Goal: Task Accomplishment & Management: Manage account settings

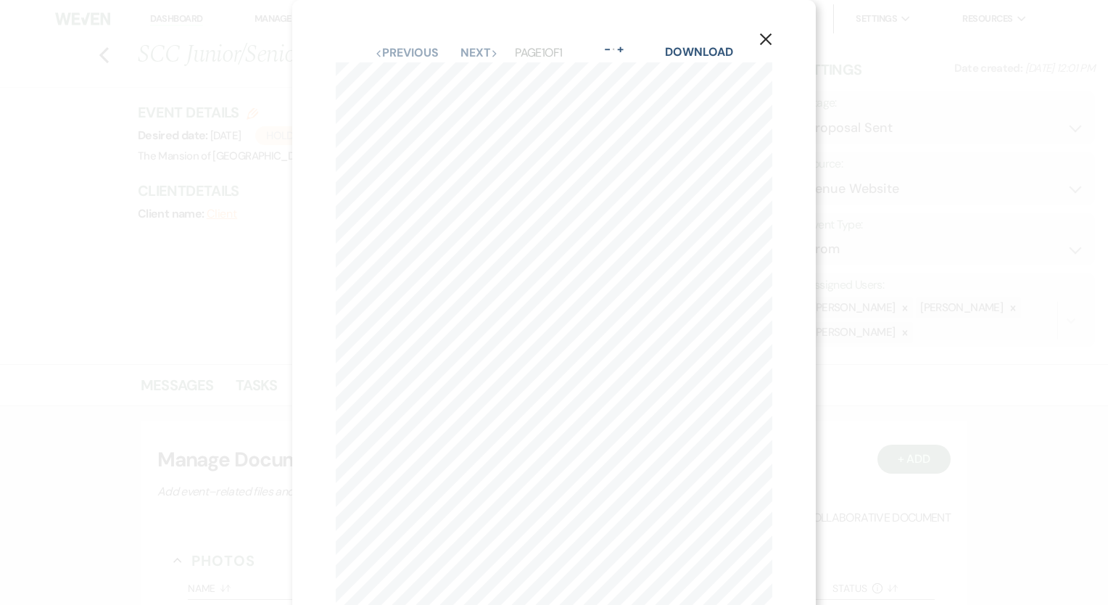
select select "6"
select select "5"
select select "18"
click at [766, 33] on icon "X" at bounding box center [765, 39] width 13 height 13
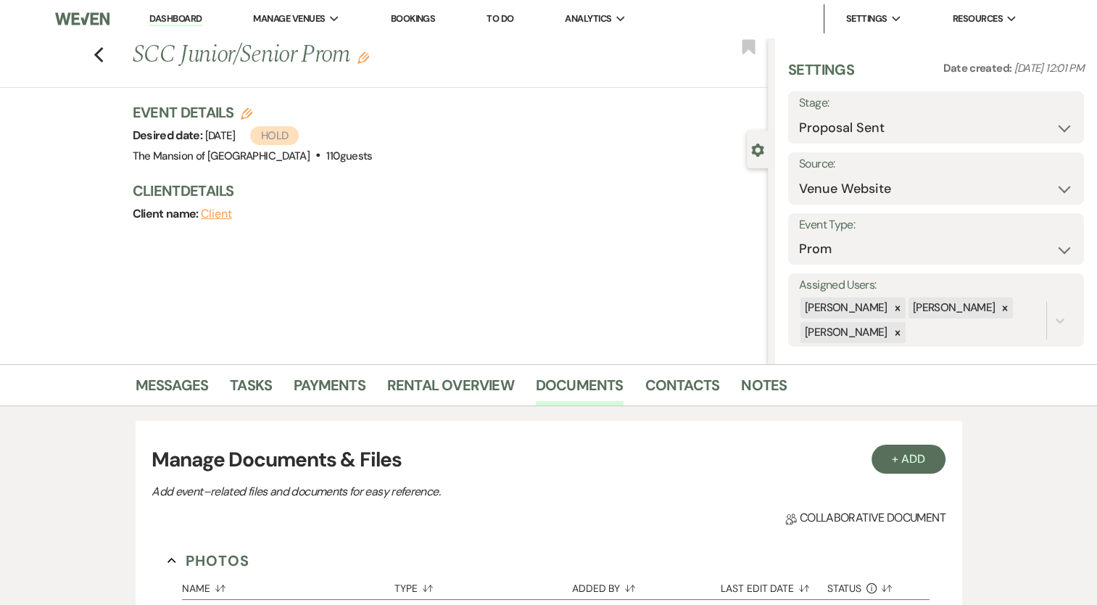
click at [162, 17] on link "Dashboard" at bounding box center [175, 19] width 52 height 14
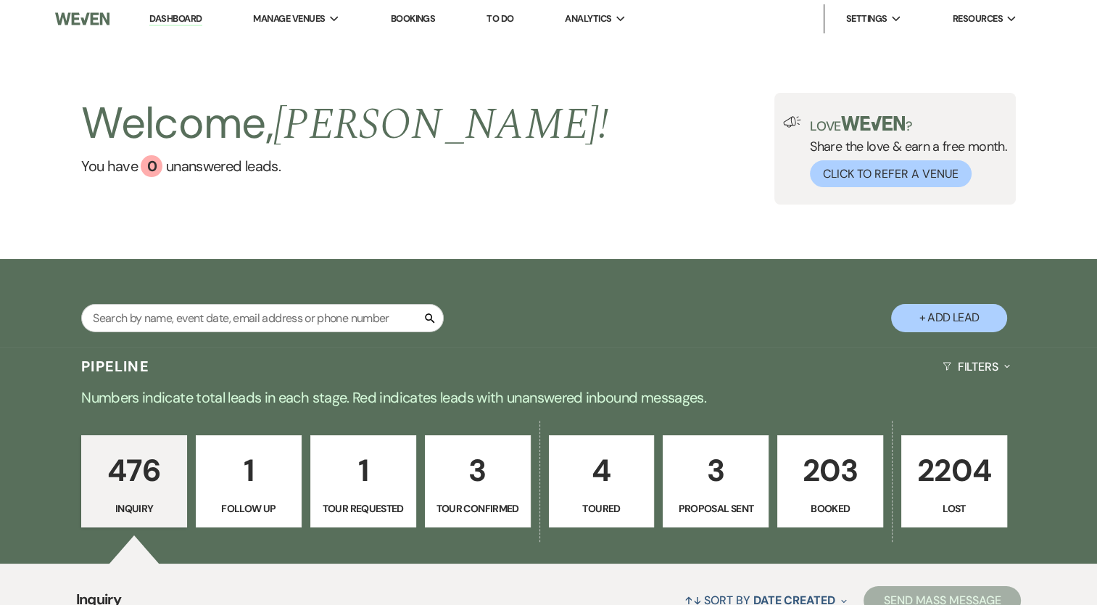
click at [827, 495] on link "203 Booked" at bounding box center [831, 481] width 106 height 93
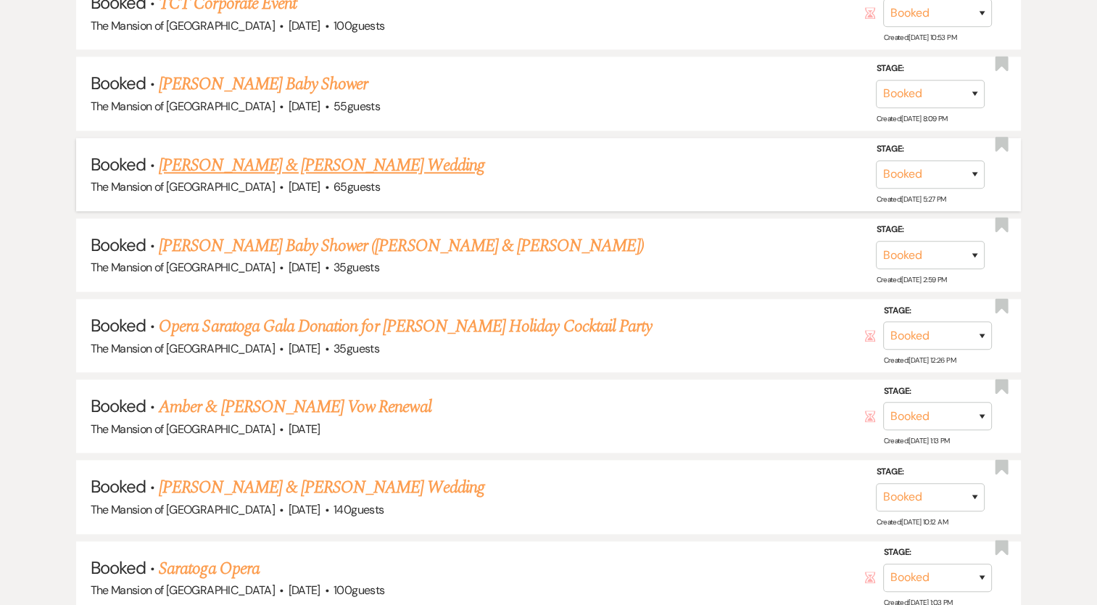
scroll to position [1668, 0]
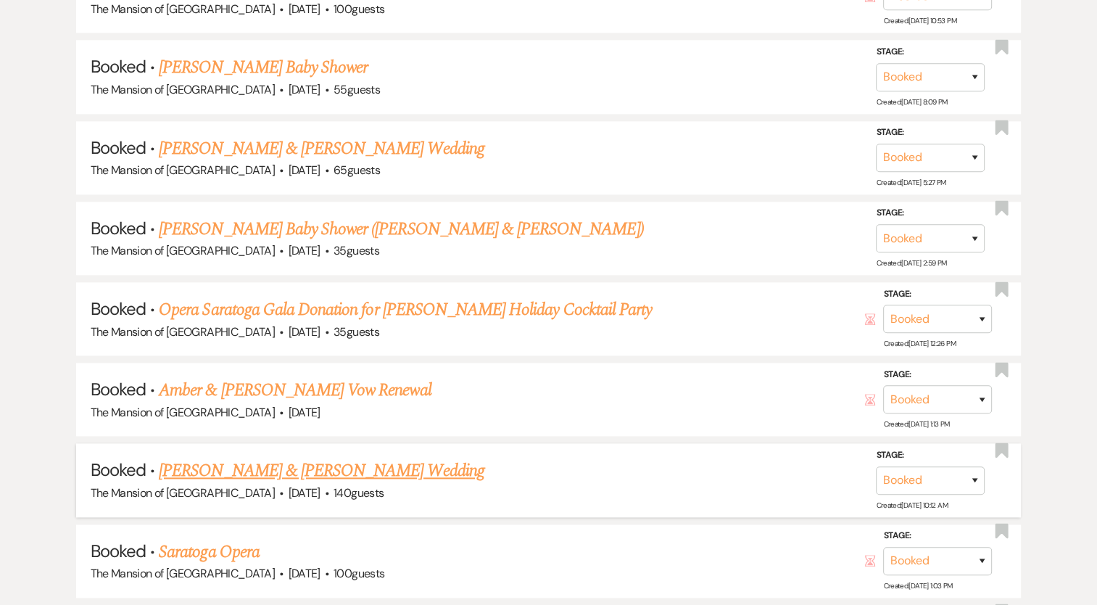
click at [371, 458] on link "[PERSON_NAME] & [PERSON_NAME] Wedding" at bounding box center [321, 471] width 325 height 26
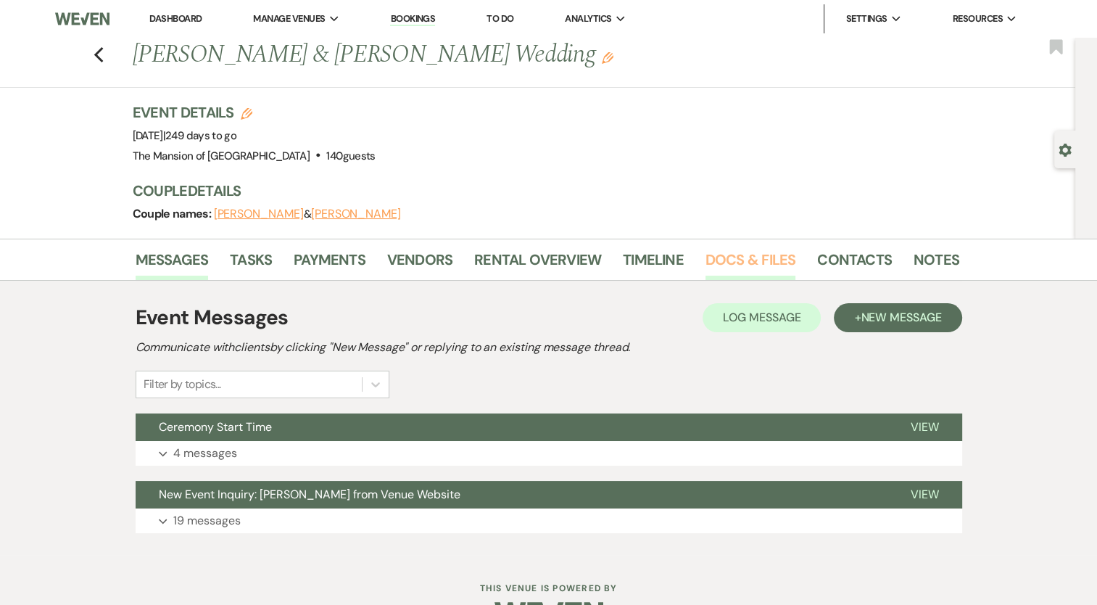
click at [765, 268] on link "Docs & Files" at bounding box center [751, 264] width 90 height 32
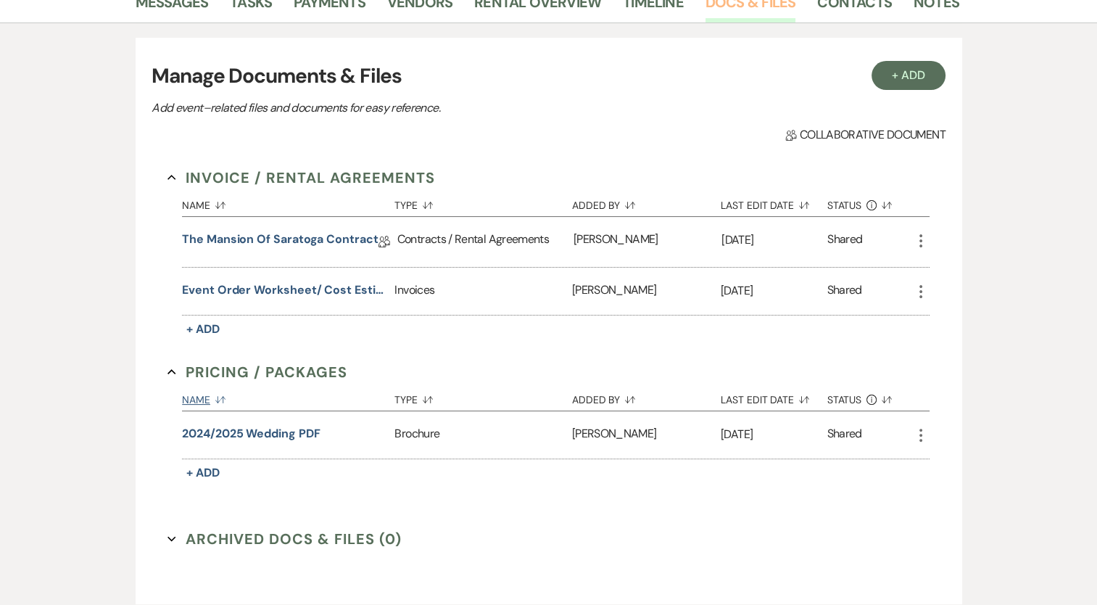
scroll to position [290, 0]
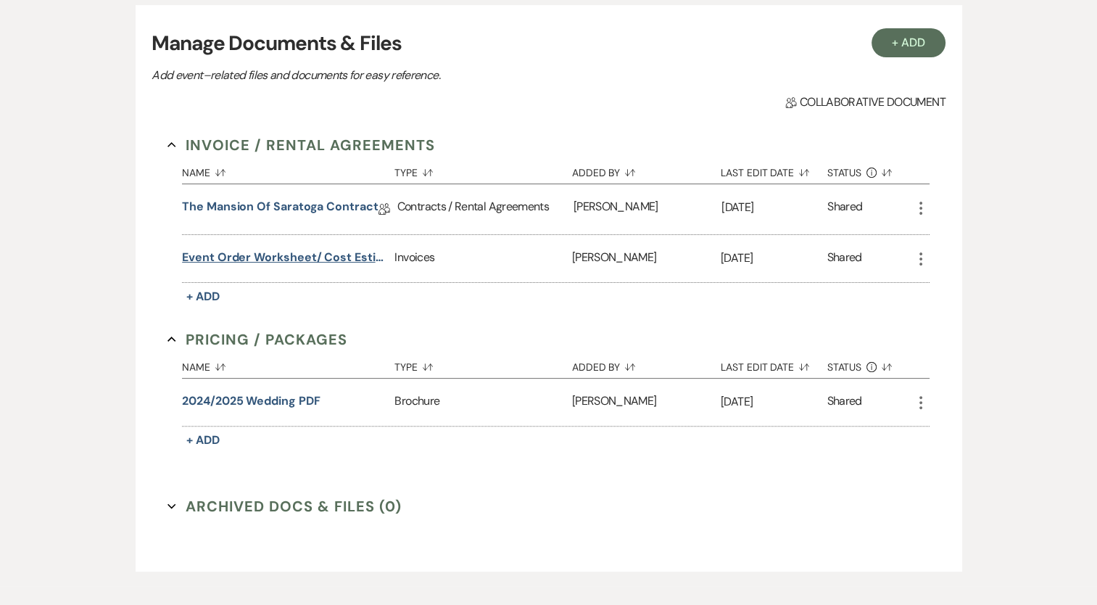
click at [321, 254] on button "Event Order Worksheet/ Cost Estimate" at bounding box center [285, 257] width 207 height 17
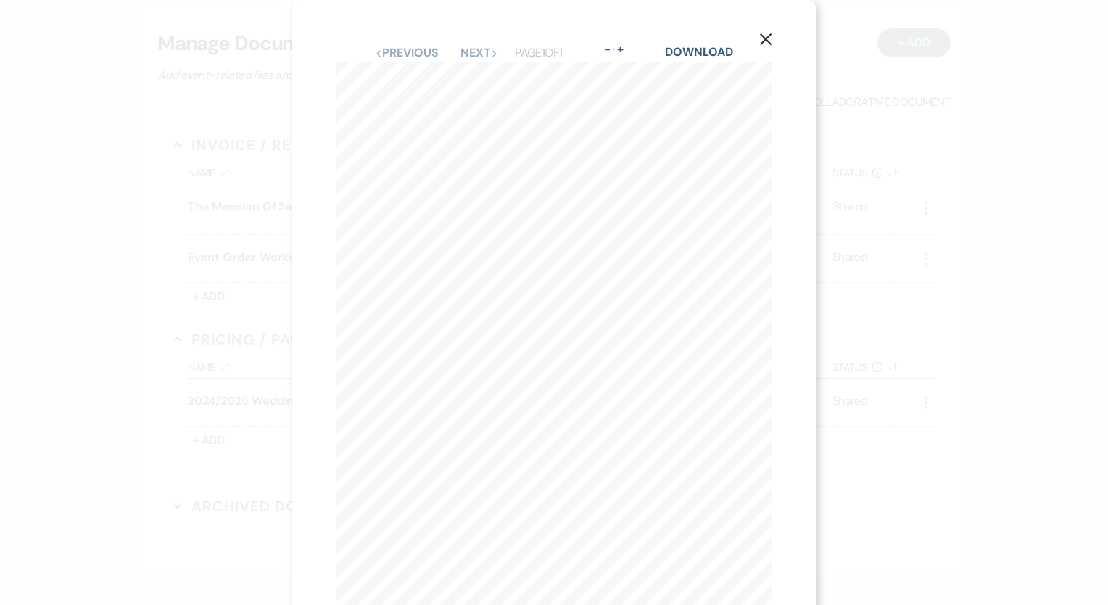
click at [753, 44] on div "Previous Previous Next Next Page 1 of 1 - Zoom + Download" at bounding box center [554, 53] width 437 height 19
click at [769, 39] on icon "X" at bounding box center [765, 39] width 13 height 13
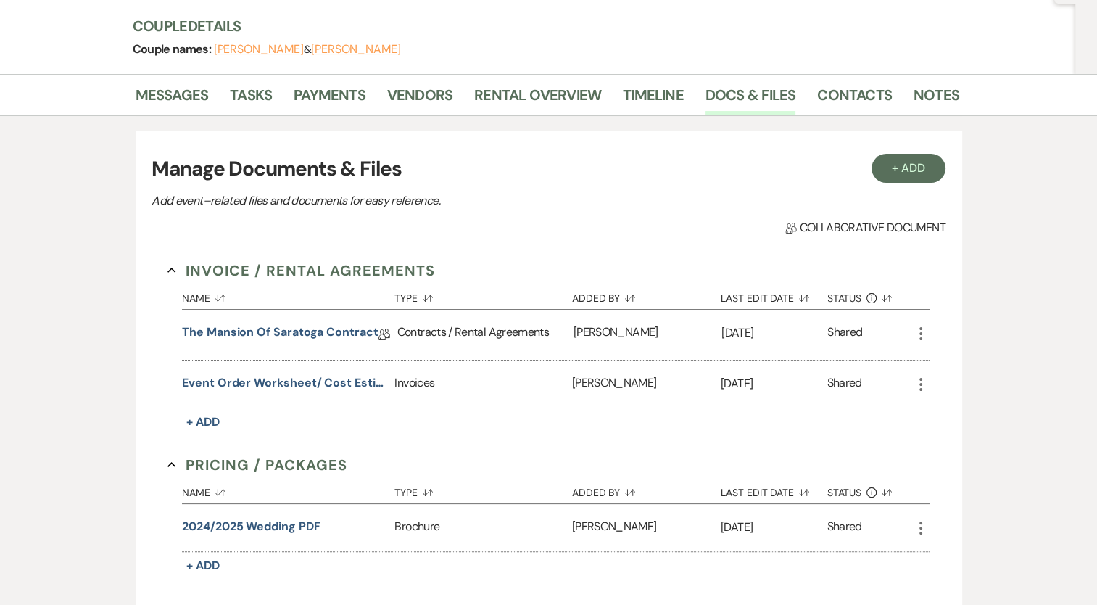
scroll to position [0, 0]
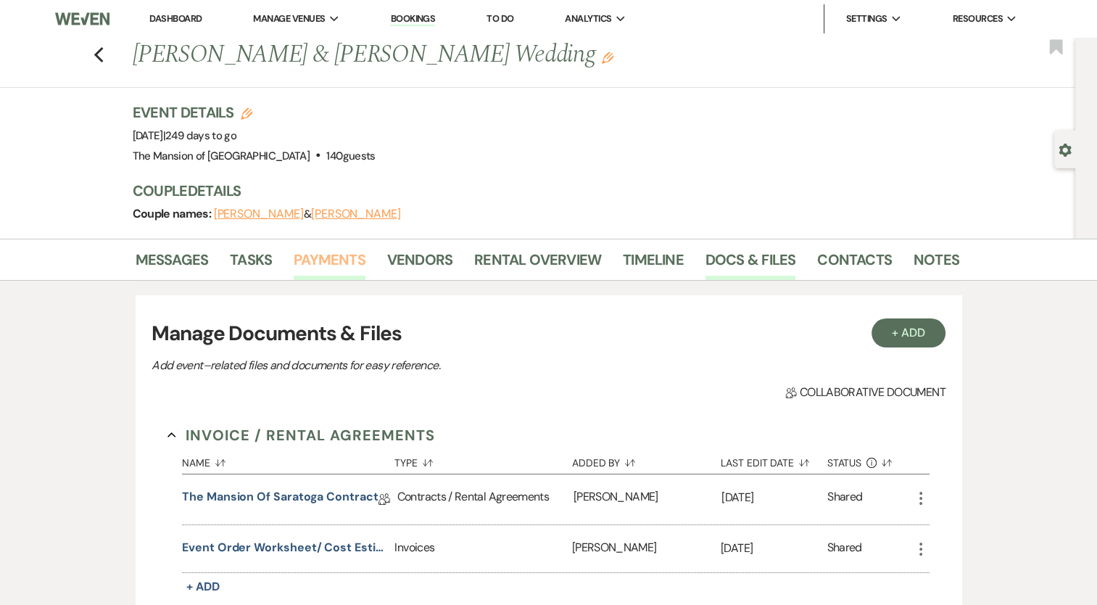
click at [359, 261] on link "Payments" at bounding box center [330, 264] width 72 height 32
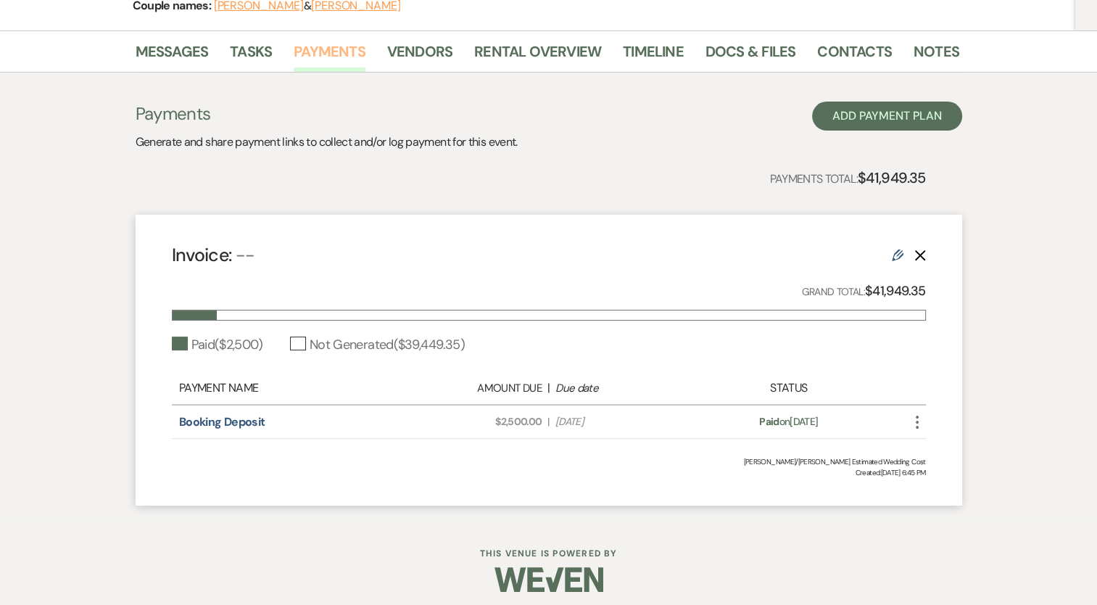
scroll to position [215, 0]
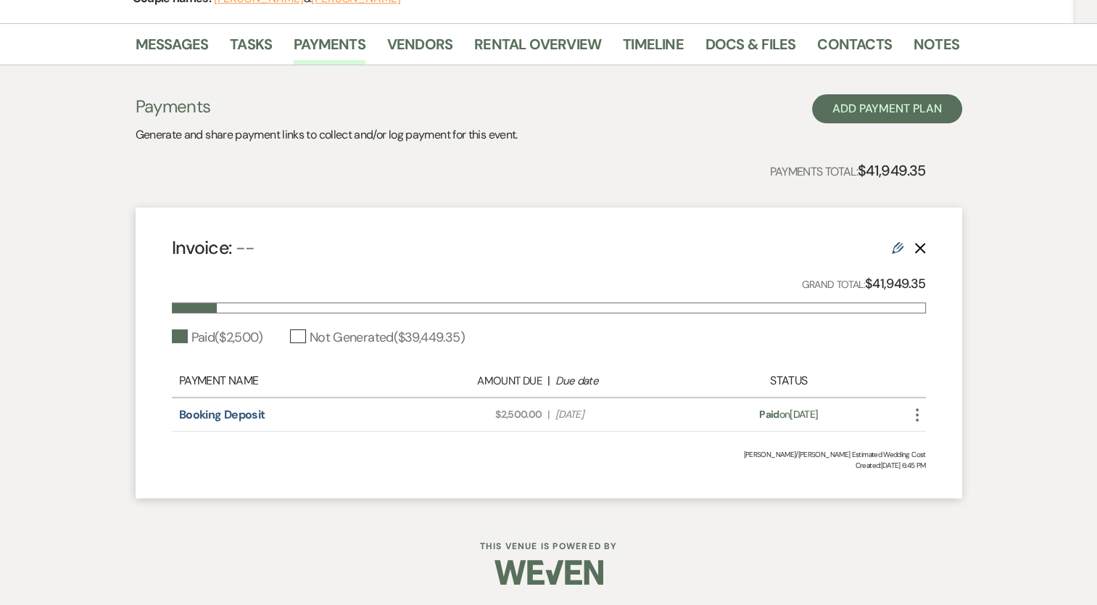
click at [915, 413] on icon "More" at bounding box center [917, 414] width 17 height 17
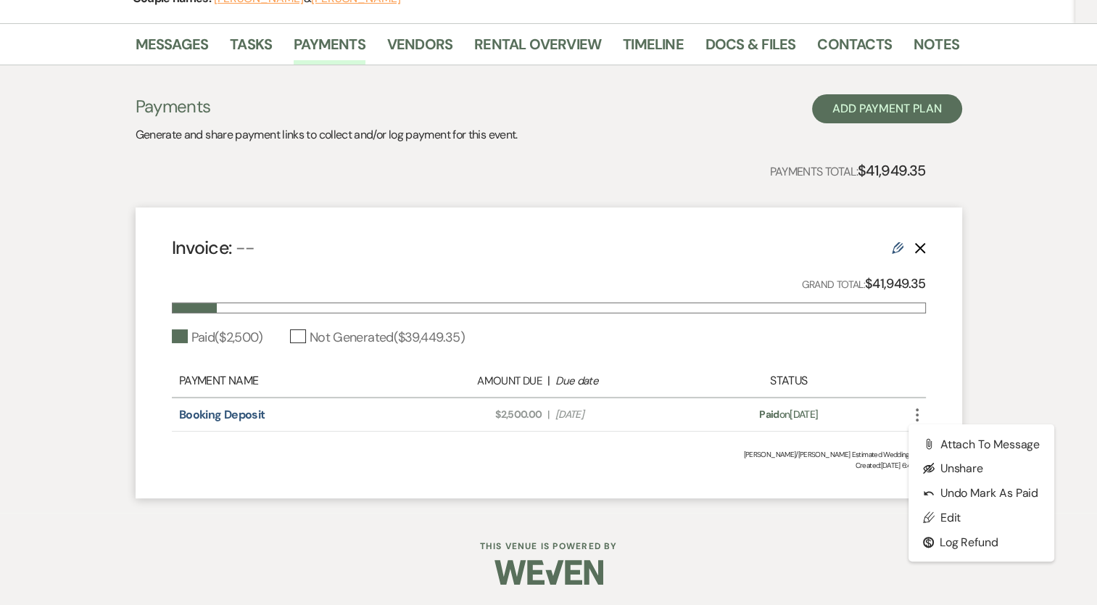
click at [757, 544] on div at bounding box center [549, 572] width 743 height 68
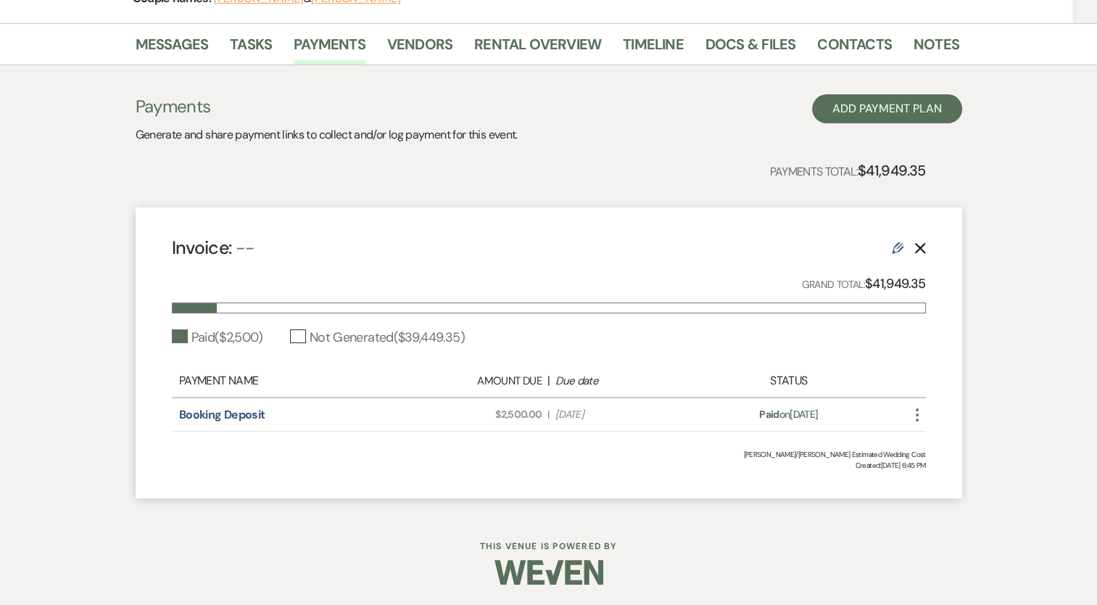
click at [890, 242] on div "Invoice: -- Edit Delete" at bounding box center [549, 247] width 754 height 25
click at [897, 244] on use at bounding box center [898, 248] width 12 height 12
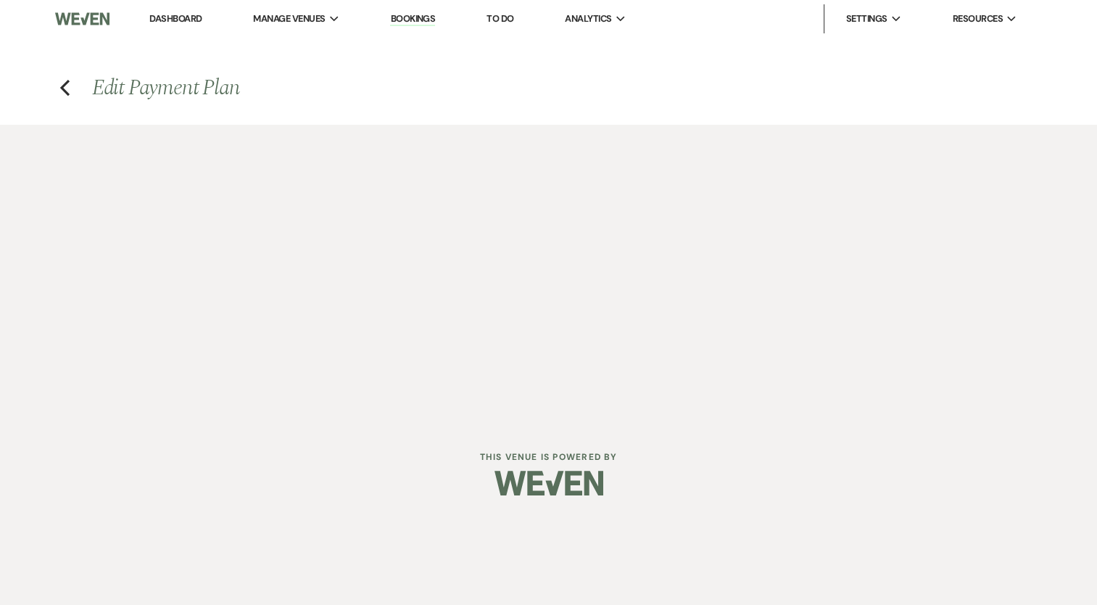
select select "1"
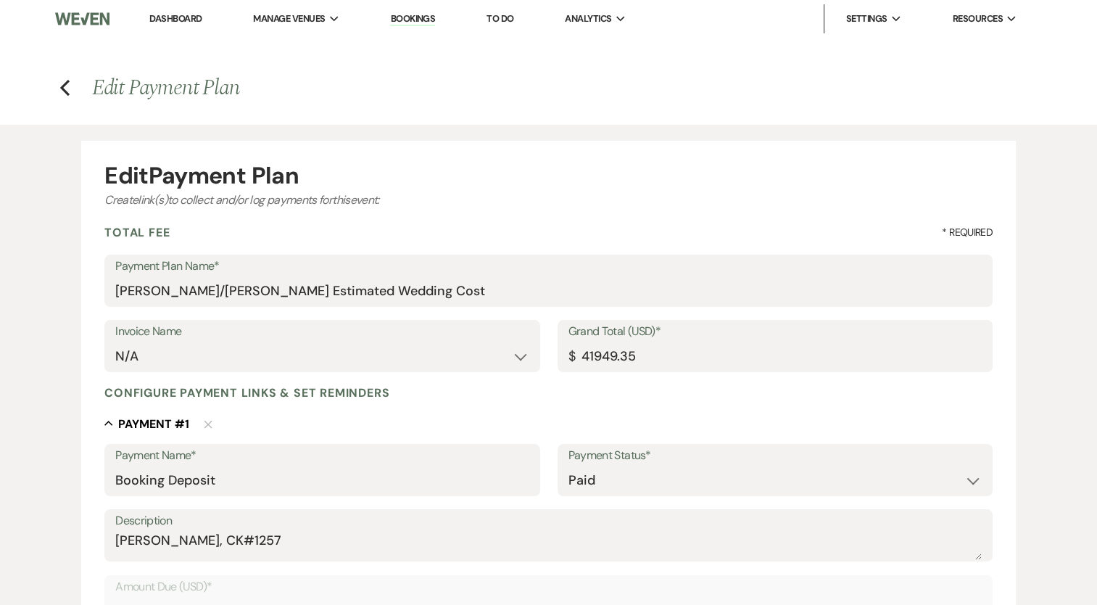
scroll to position [73, 0]
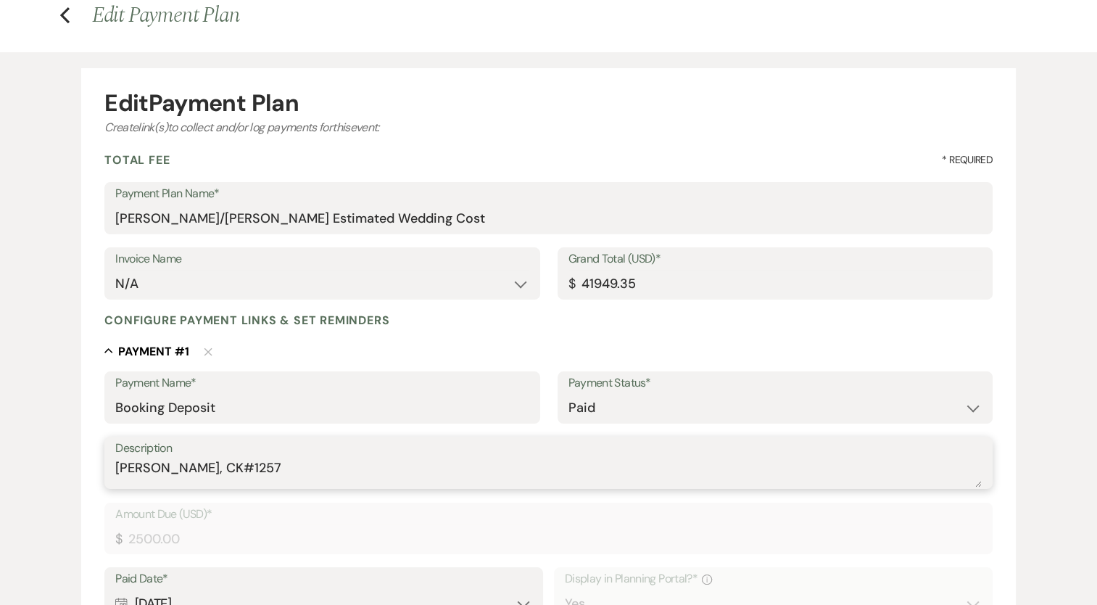
click at [133, 477] on textarea "[PERSON_NAME], CK#1257" at bounding box center [548, 472] width 867 height 29
drag, startPoint x: 136, startPoint y: 475, endPoint x: 144, endPoint y: 459, distance: 17.5
click at [139, 466] on textarea "[PERSON_NAME], CK#1257" at bounding box center [548, 472] width 867 height 29
click at [148, 454] on label "Description" at bounding box center [548, 448] width 867 height 21
click at [148, 458] on textarea "[PERSON_NAME], CK#1257" at bounding box center [548, 472] width 867 height 29
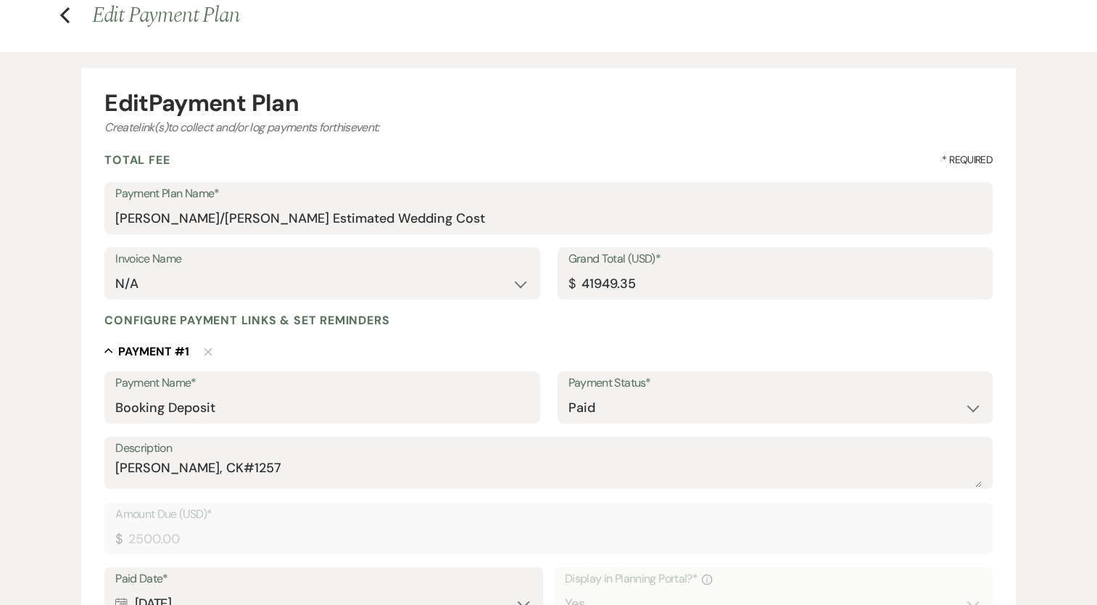
drag, startPoint x: 152, startPoint y: 443, endPoint x: 175, endPoint y: 443, distance: 23.2
click at [152, 443] on label "Description" at bounding box center [548, 448] width 867 height 21
click at [152, 458] on textarea "[PERSON_NAME], CK#1257" at bounding box center [548, 472] width 867 height 29
click at [207, 464] on textarea "[PERSON_NAME], CK#1257" at bounding box center [548, 472] width 867 height 29
click at [204, 466] on textarea "[PERSON_NAME], CK#1257" at bounding box center [548, 472] width 867 height 29
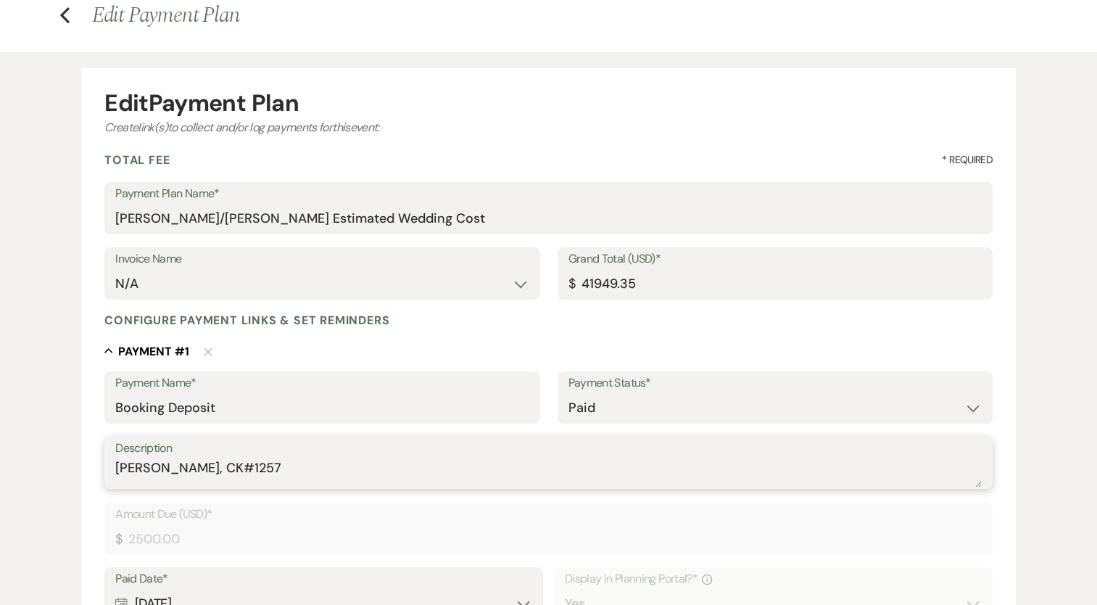
click at [203, 466] on textarea "[PERSON_NAME], CK#1257" at bounding box center [548, 472] width 867 height 29
click at [202, 469] on textarea "[PERSON_NAME], CK#1257" at bounding box center [548, 472] width 867 height 29
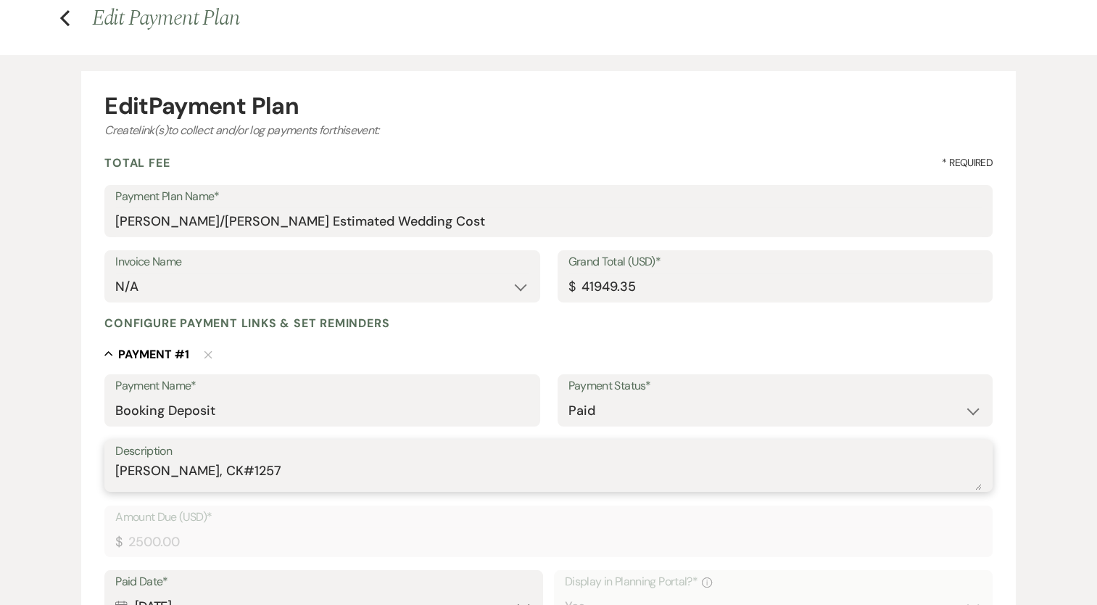
scroll to position [0, 0]
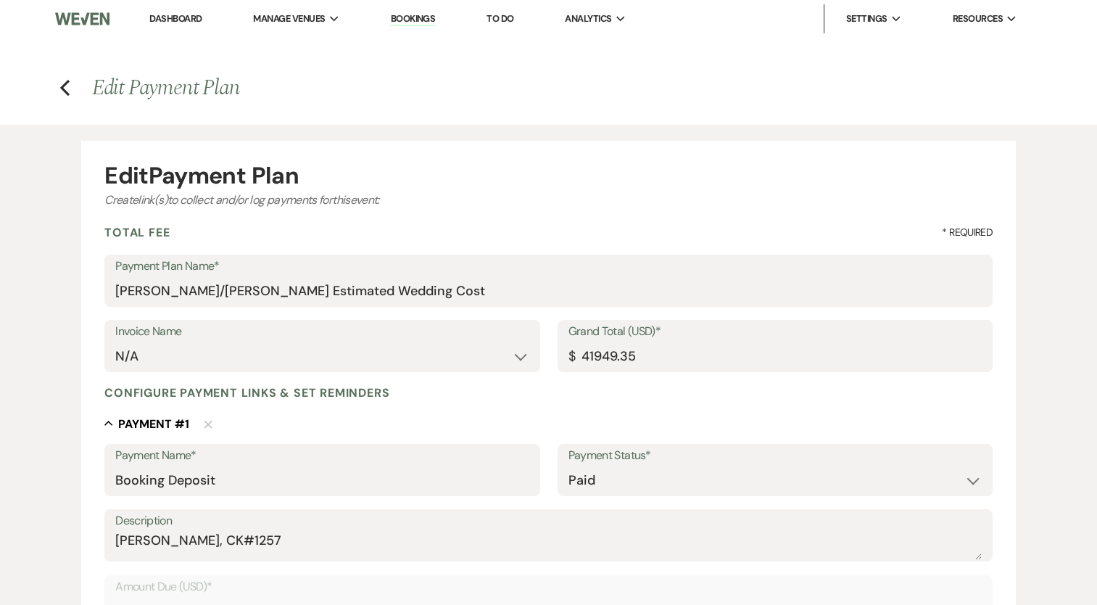
drag, startPoint x: 58, startPoint y: 71, endPoint x: 67, endPoint y: 93, distance: 23.4
click at [58, 72] on main "Previous Edit Payment Plan Edit Payment Plan Create link(s) to collect and/or l…" at bounding box center [548, 586] width 1097 height 1096
click at [68, 94] on use "button" at bounding box center [64, 88] width 9 height 16
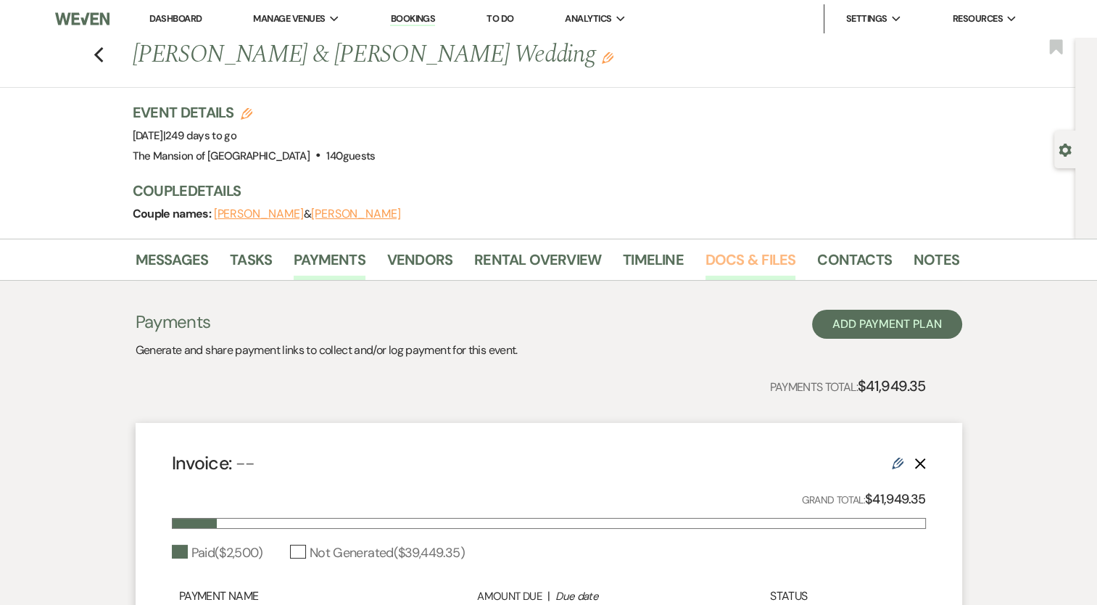
drag, startPoint x: 746, startPoint y: 260, endPoint x: 736, endPoint y: 271, distance: 15.4
click at [745, 260] on link "Docs & Files" at bounding box center [751, 264] width 90 height 32
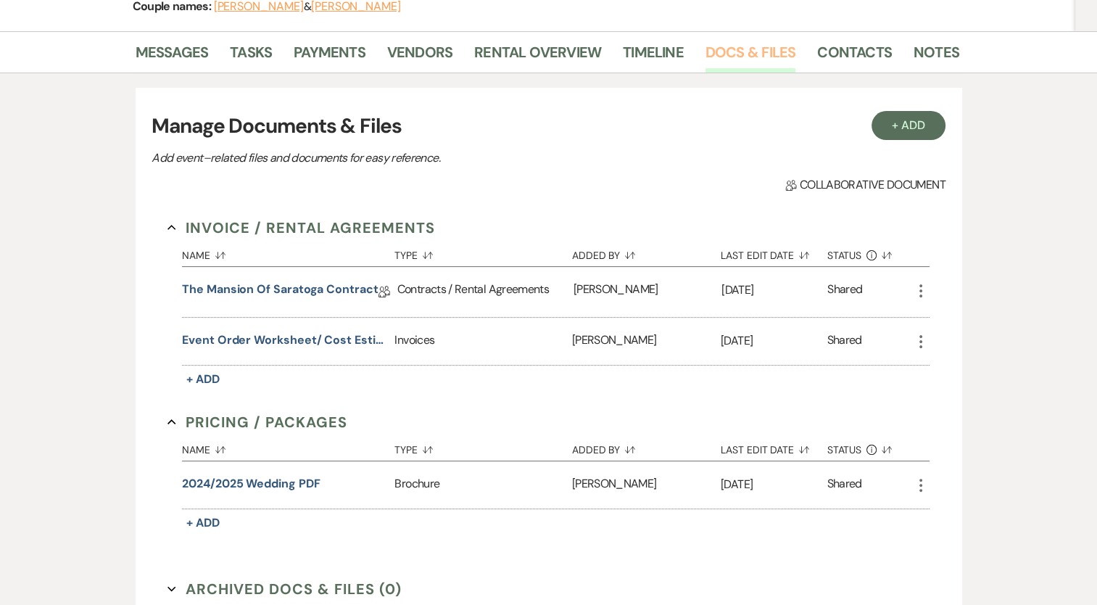
scroll to position [218, 0]
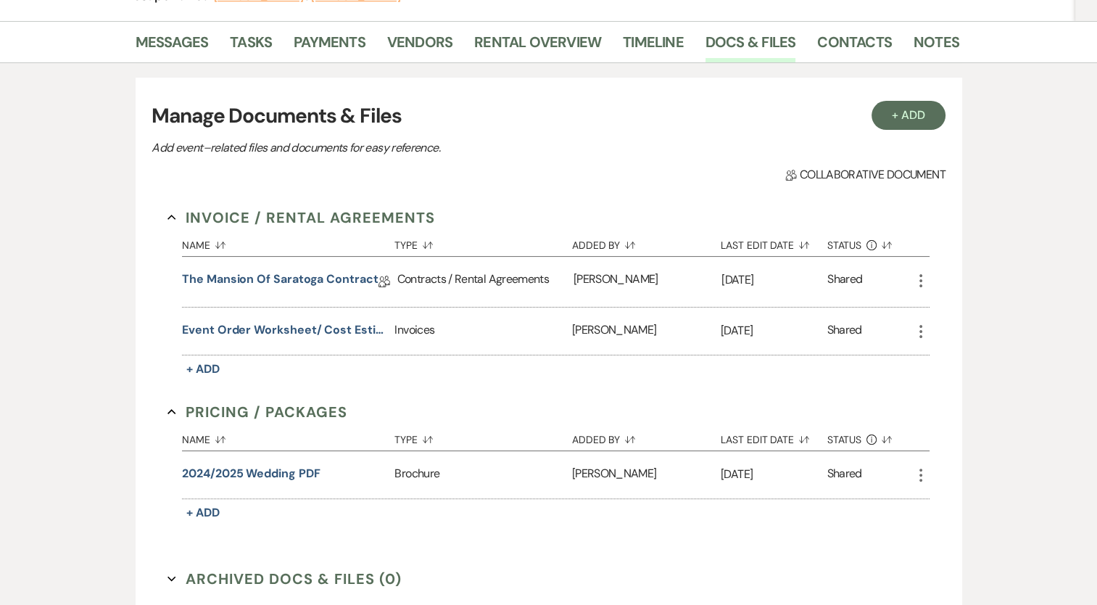
click at [920, 331] on use "button" at bounding box center [921, 331] width 3 height 13
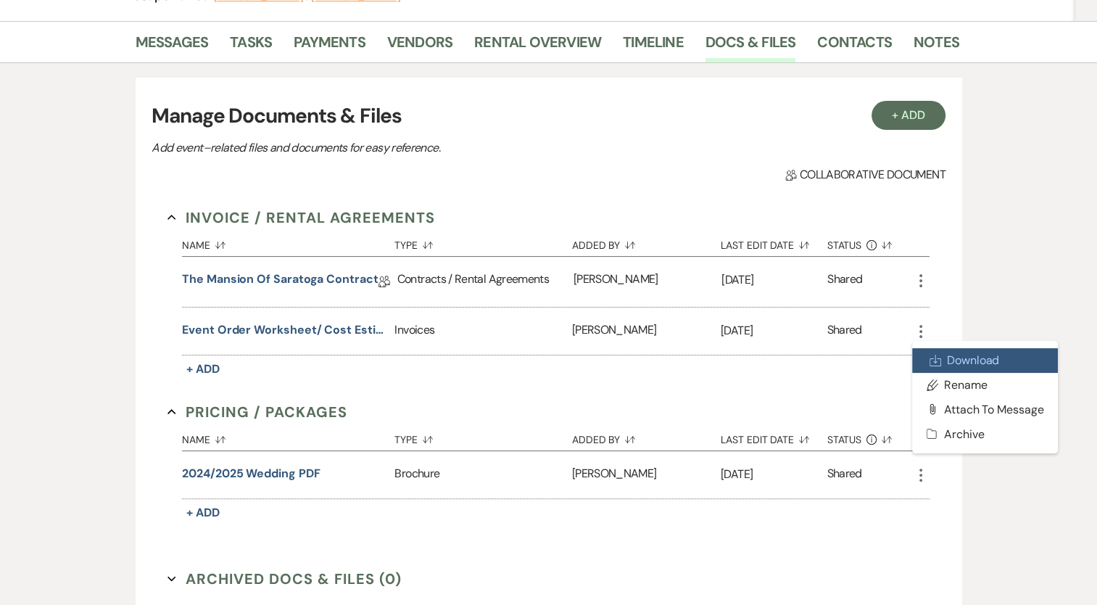
click at [935, 355] on use at bounding box center [935, 360] width 11 height 11
click at [696, 218] on section "Invoice / Rental Agreements Collapse Name Sort Default Type Sort Default Added …" at bounding box center [549, 293] width 762 height 173
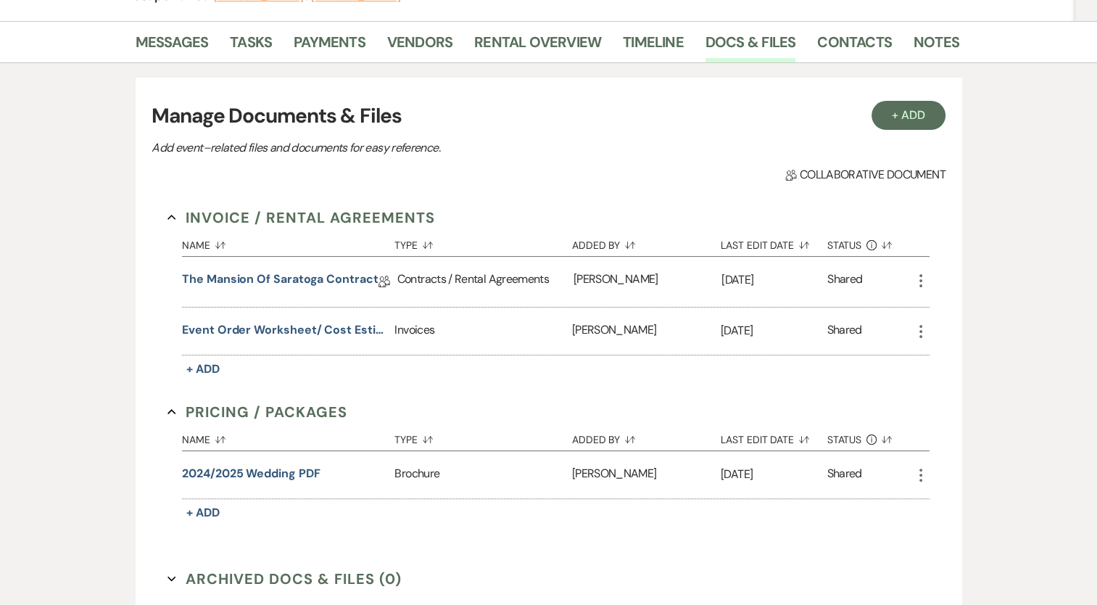
click at [920, 282] on icon "More" at bounding box center [920, 280] width 17 height 17
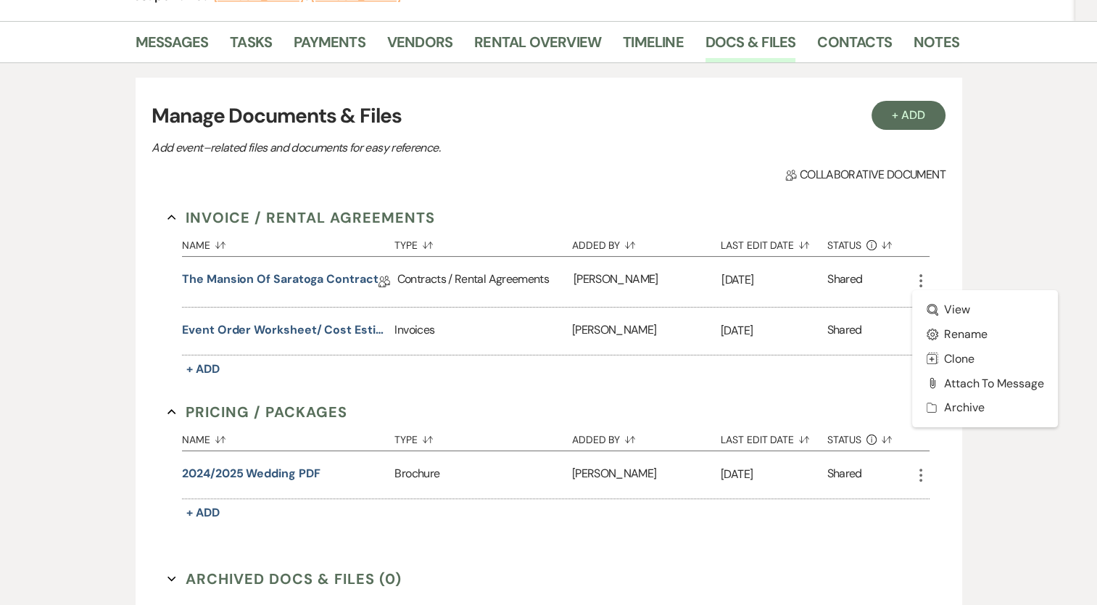
click at [967, 250] on div "Messages Tasks Payments Vendors Rental Overview Timeline Docs & Files Contacts …" at bounding box center [548, 340] width 1097 height 638
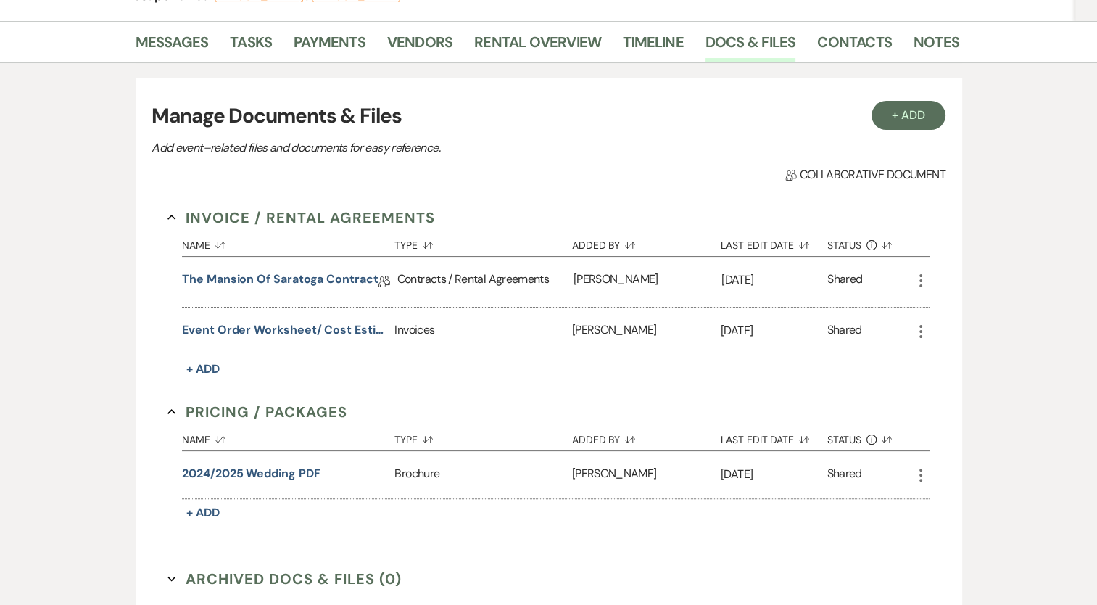
click at [917, 272] on icon "More" at bounding box center [920, 280] width 17 height 17
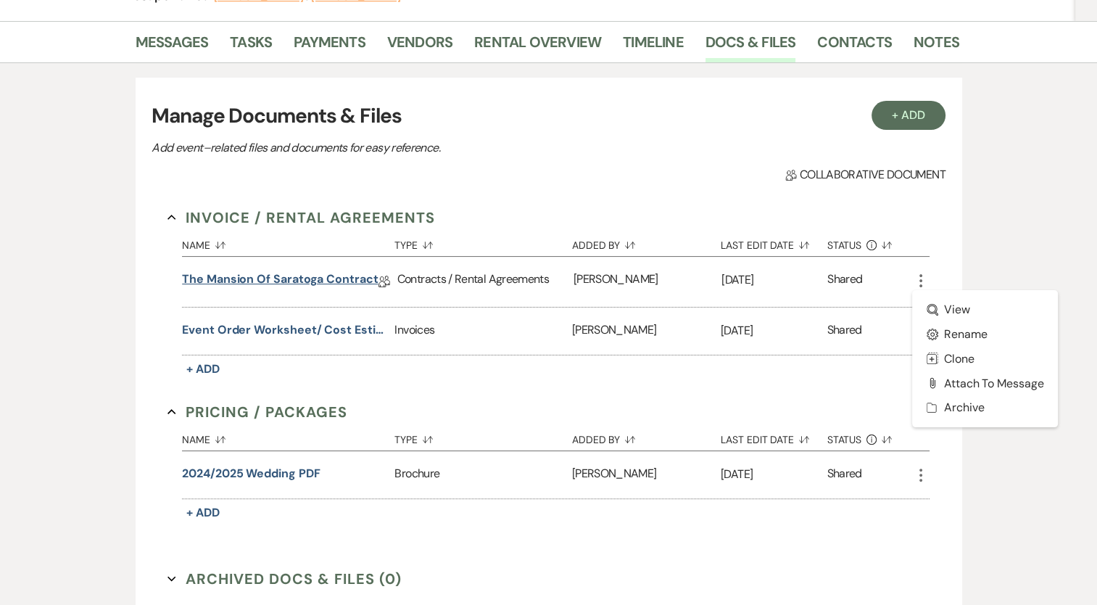
click at [310, 279] on link "The Mansion of Saratoga Contract" at bounding box center [280, 282] width 196 height 22
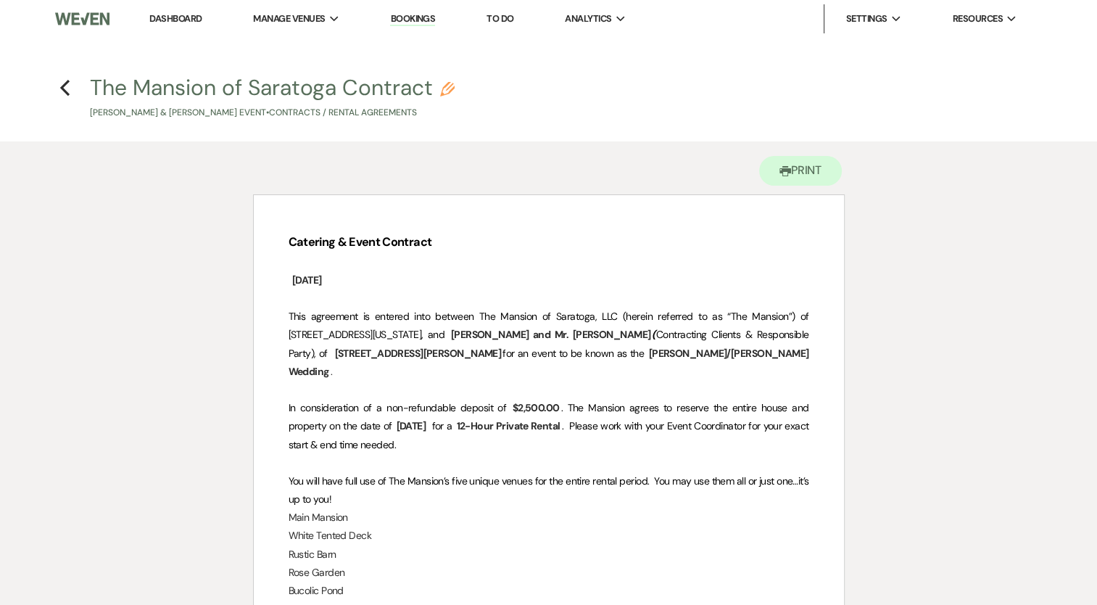
click at [501, 307] on p at bounding box center [549, 298] width 521 height 18
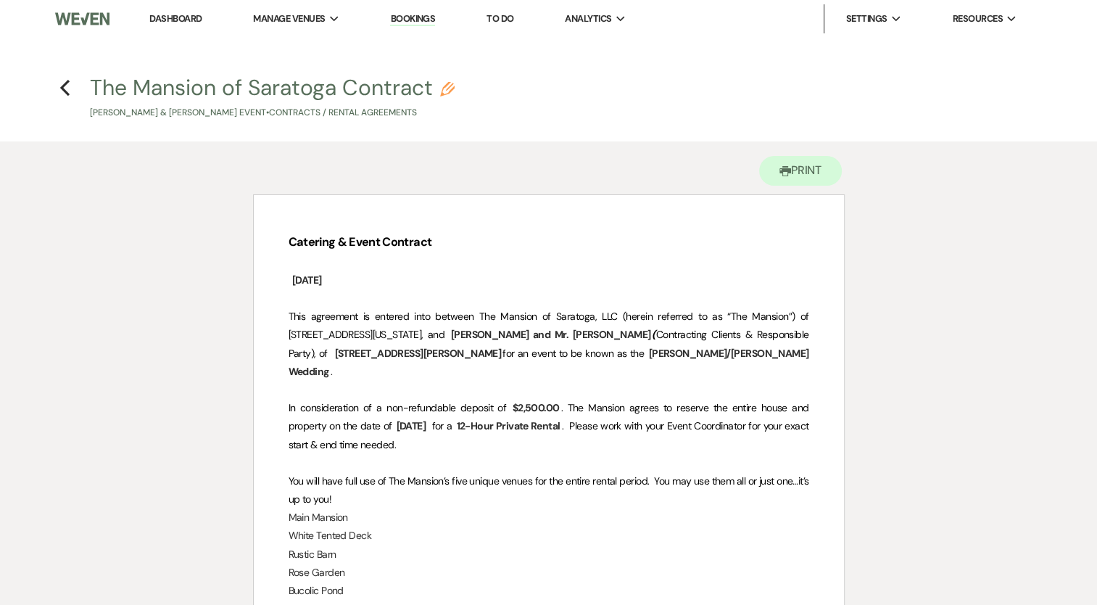
click at [667, 545] on p "Rustic Barn" at bounding box center [549, 554] width 521 height 18
click at [445, 86] on icon "Pencil" at bounding box center [447, 89] width 15 height 15
select select "10"
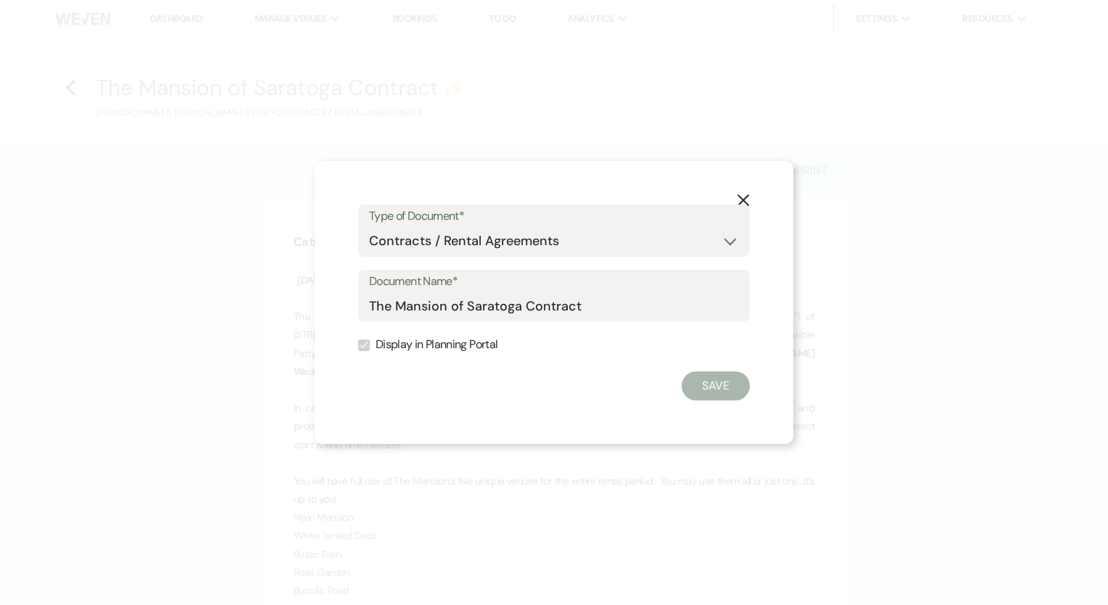
click at [738, 193] on button "X" at bounding box center [744, 199] width 22 height 25
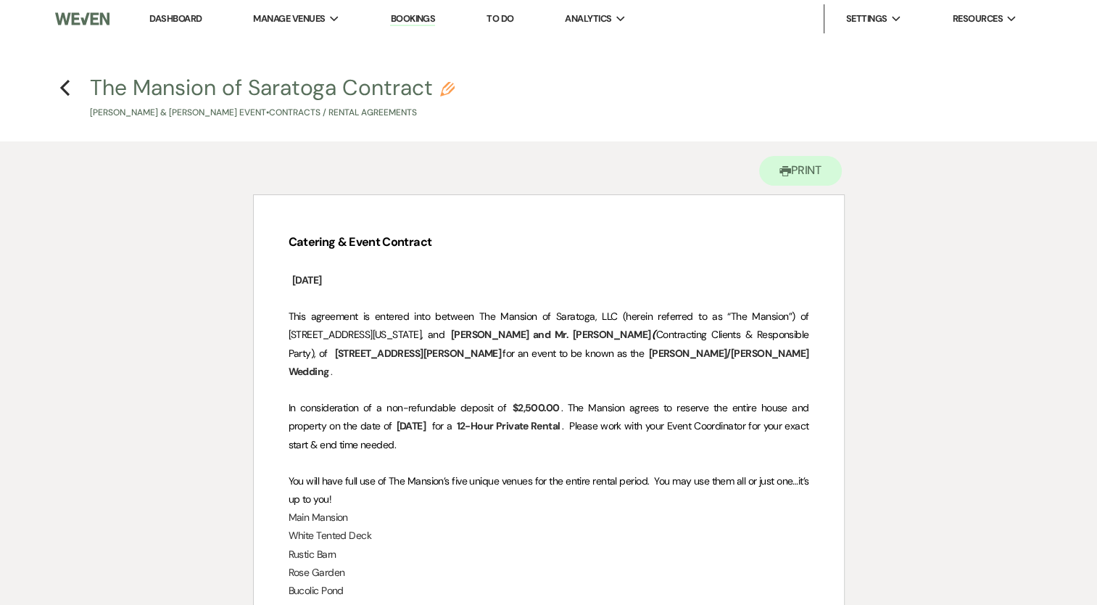
click at [627, 401] on span ". The Mansion agrees to reserve the entire house and property on the date of" at bounding box center [550, 416] width 523 height 31
click at [64, 82] on icon "Previous" at bounding box center [64, 87] width 11 height 17
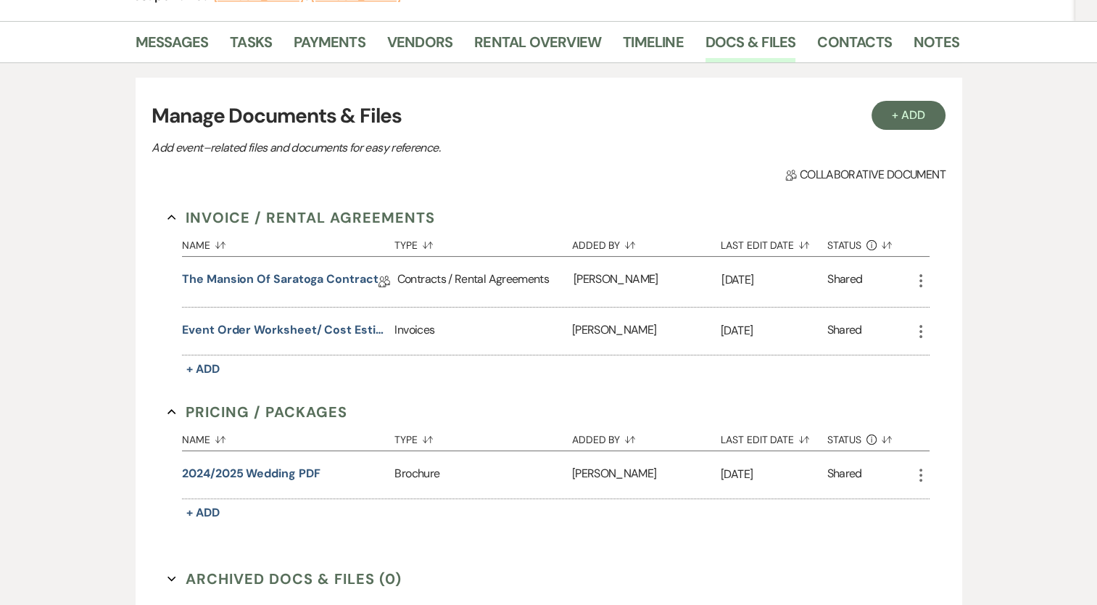
click at [925, 275] on icon "More" at bounding box center [920, 280] width 17 height 17
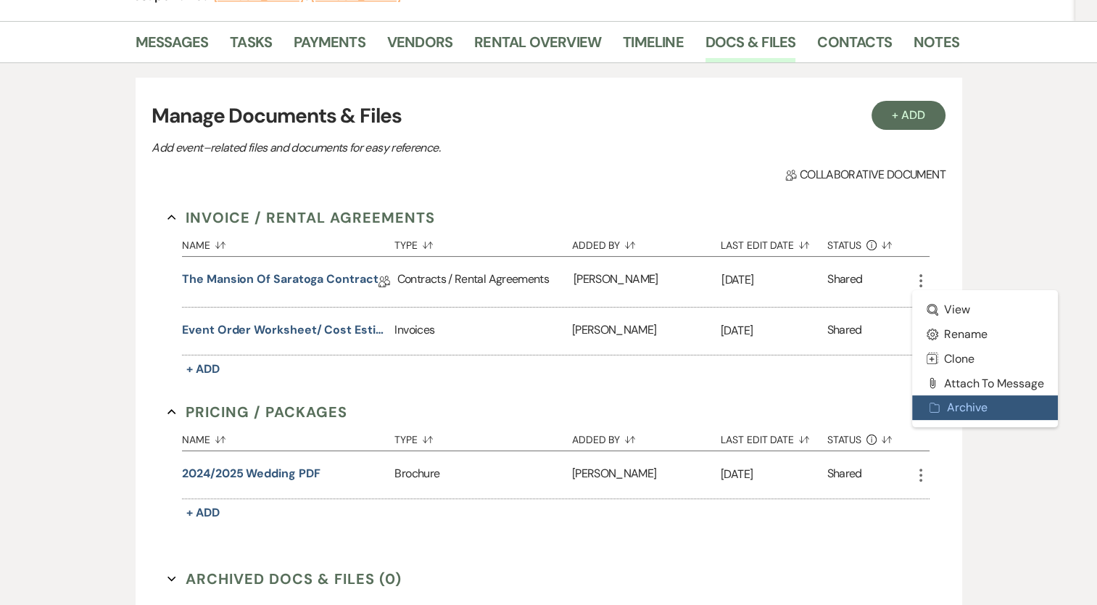
click at [937, 402] on icon "Archive" at bounding box center [936, 408] width 12 height 12
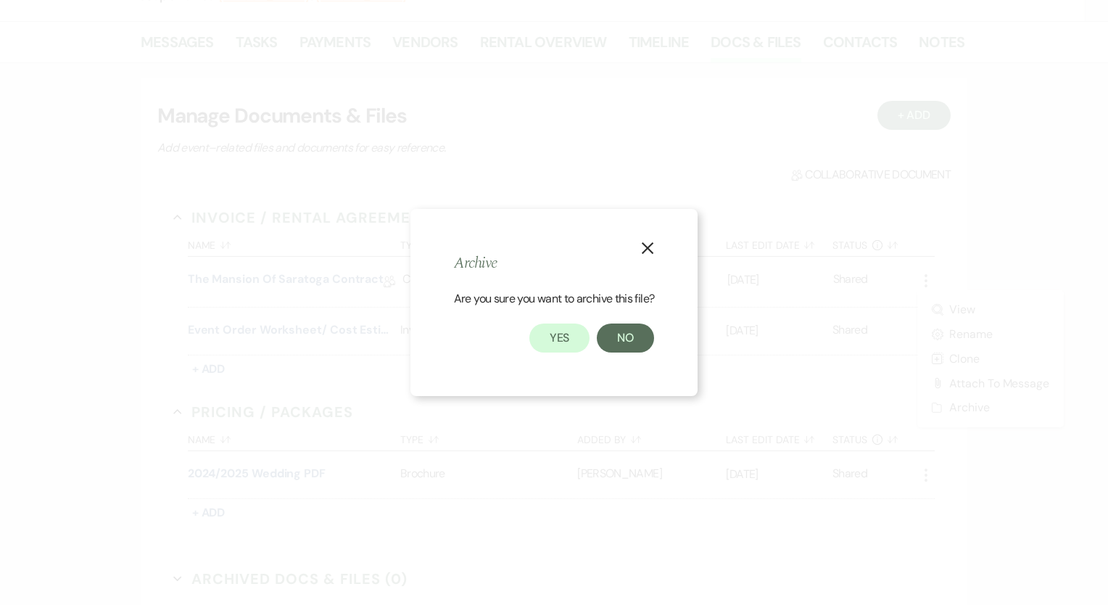
click at [648, 249] on use "button" at bounding box center [648, 248] width 12 height 12
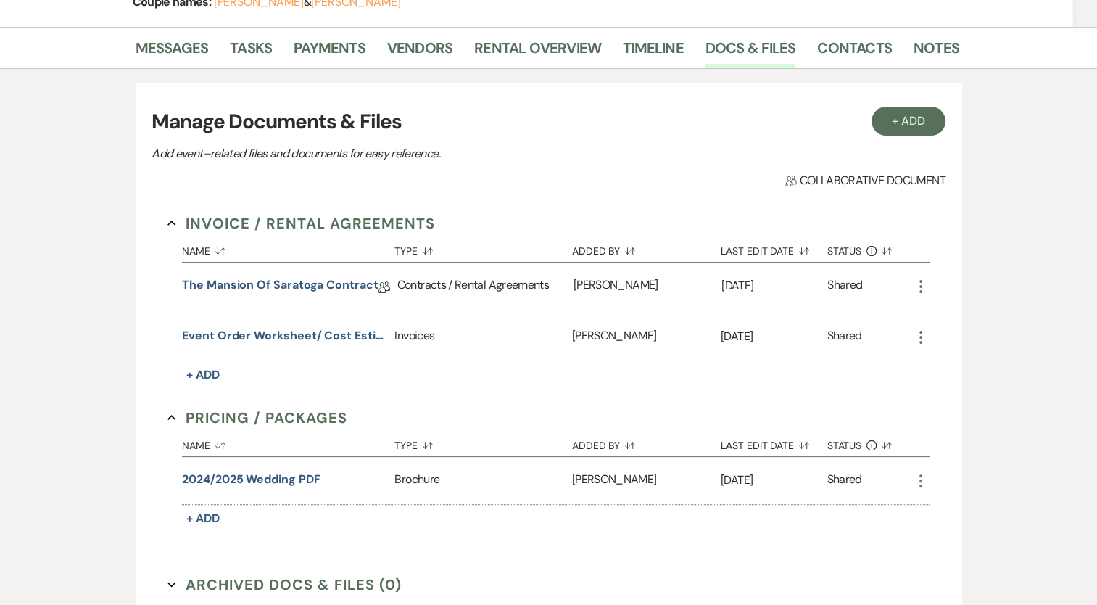
scroll to position [0, 0]
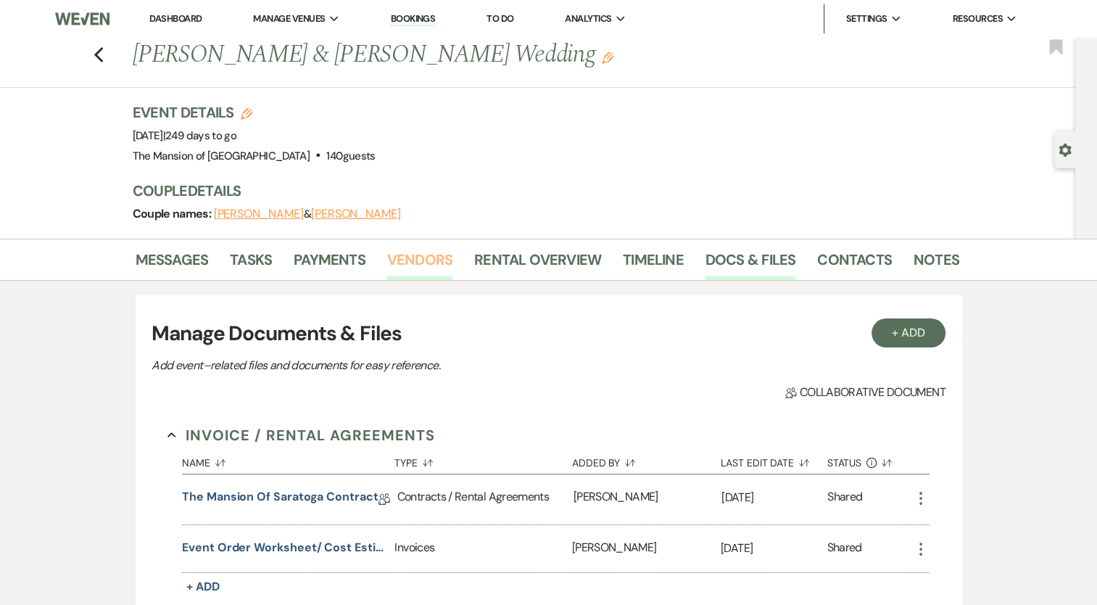
click at [409, 257] on link "Vendors" at bounding box center [419, 264] width 65 height 32
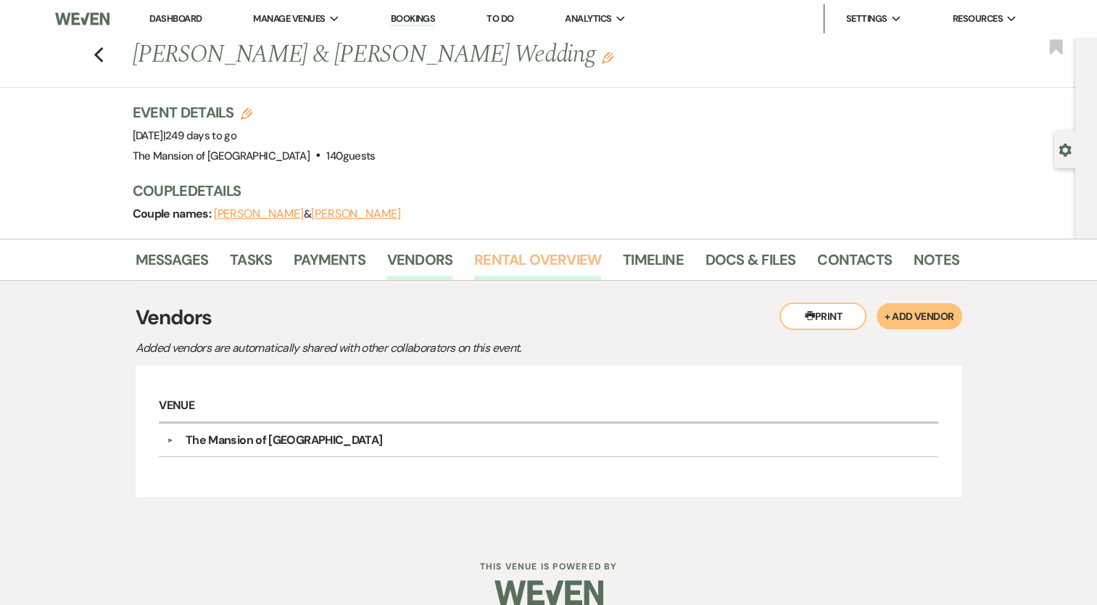
click at [508, 262] on link "Rental Overview" at bounding box center [537, 264] width 127 height 32
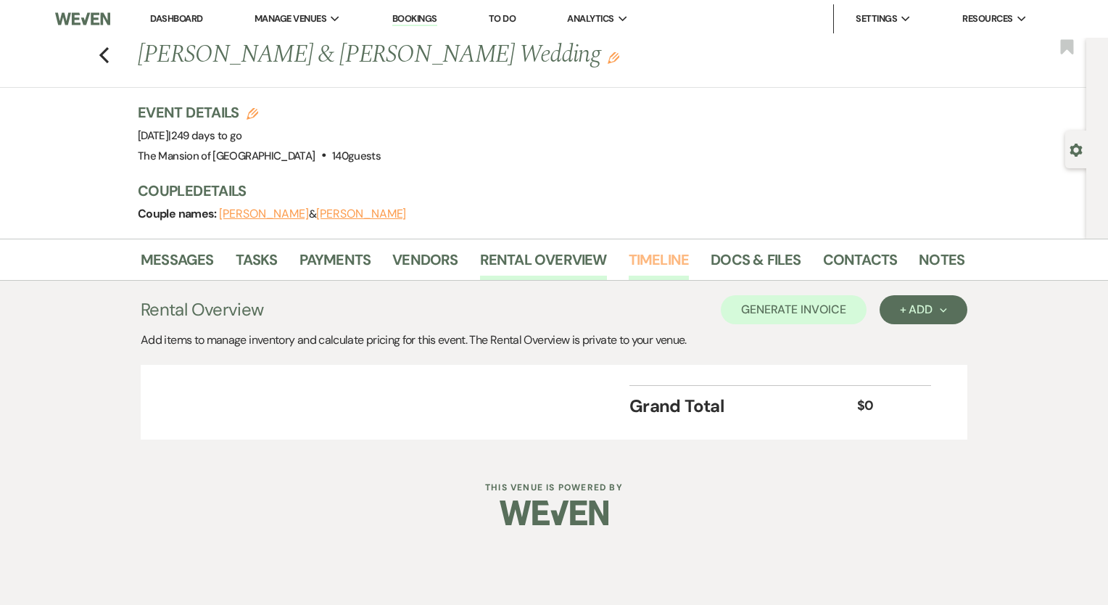
click at [638, 258] on link "Timeline" at bounding box center [659, 264] width 61 height 32
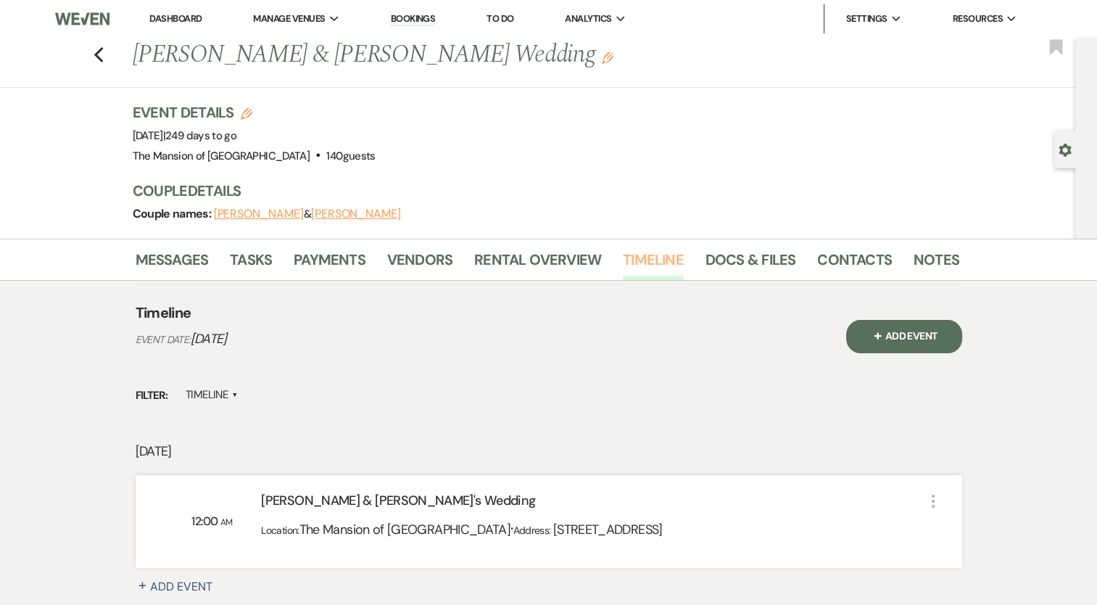
scroll to position [139, 0]
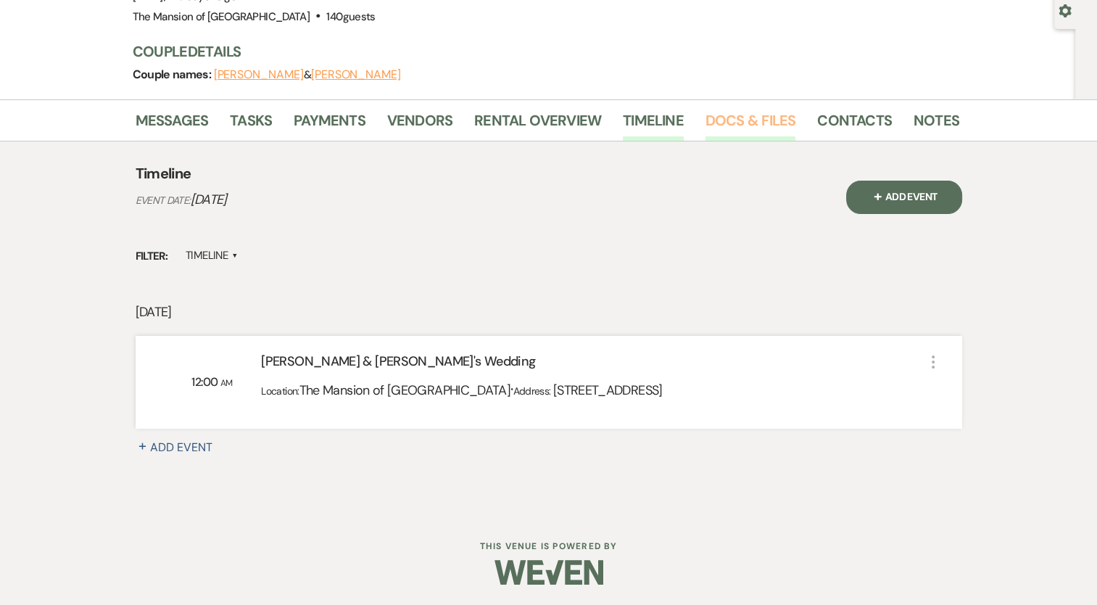
click at [754, 122] on link "Docs & Files" at bounding box center [751, 125] width 90 height 32
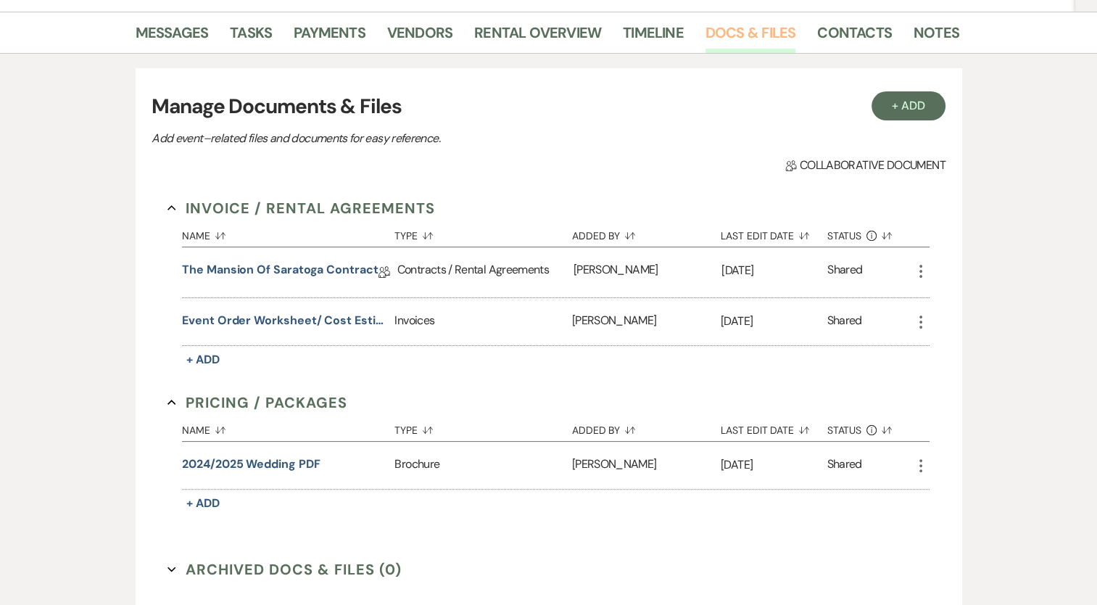
scroll to position [139, 0]
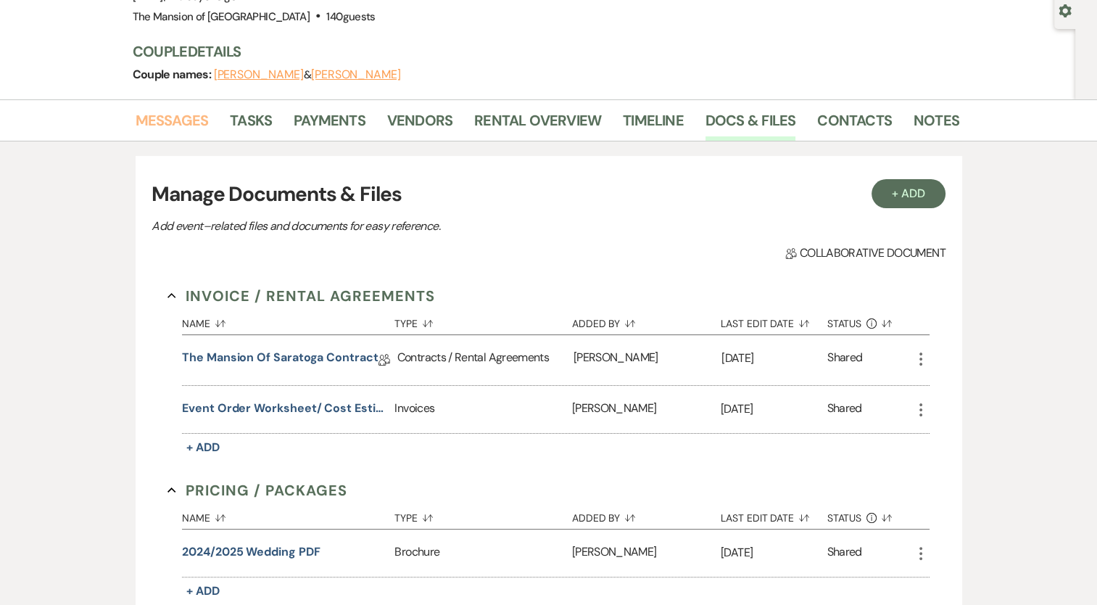
drag, startPoint x: 196, startPoint y: 125, endPoint x: 206, endPoint y: 126, distance: 10.3
click at [197, 125] on link "Messages" at bounding box center [172, 125] width 73 height 32
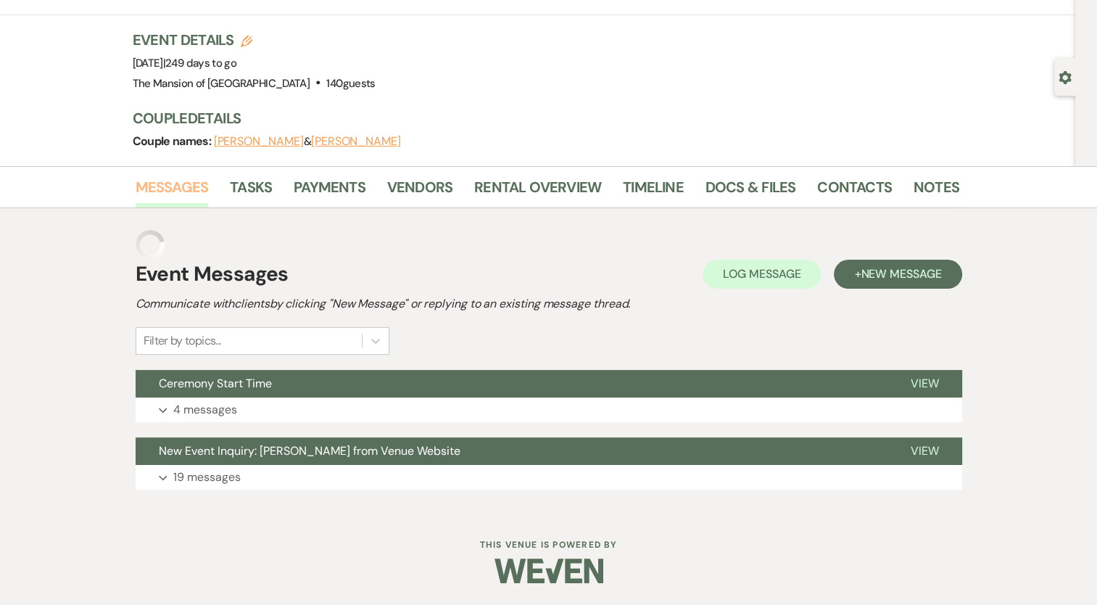
scroll to position [42, 0]
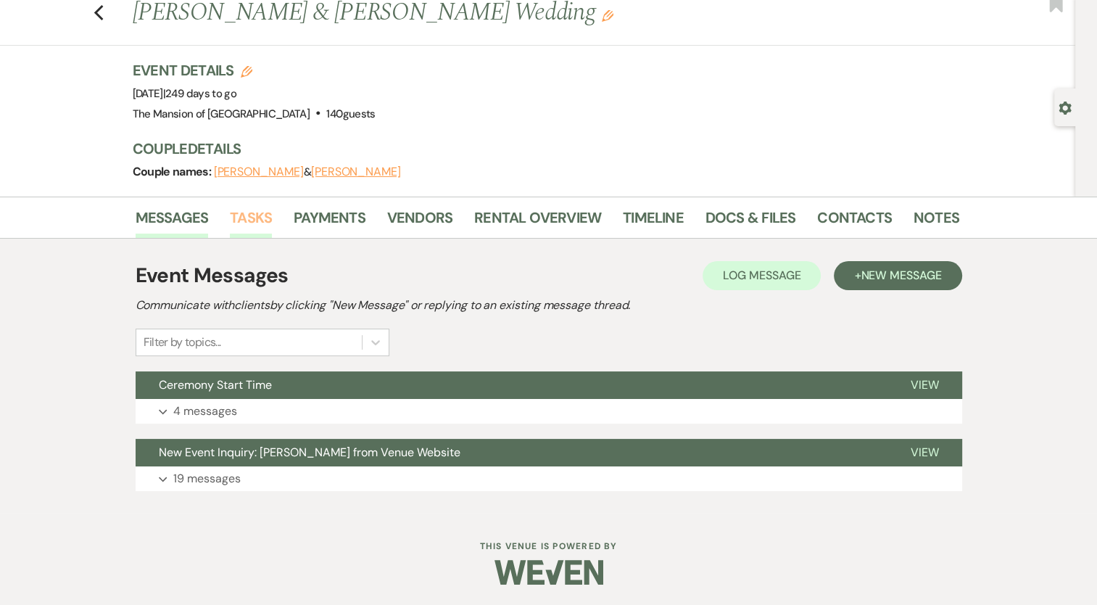
click at [256, 221] on link "Tasks" at bounding box center [251, 222] width 42 height 32
